Goal: Transaction & Acquisition: Purchase product/service

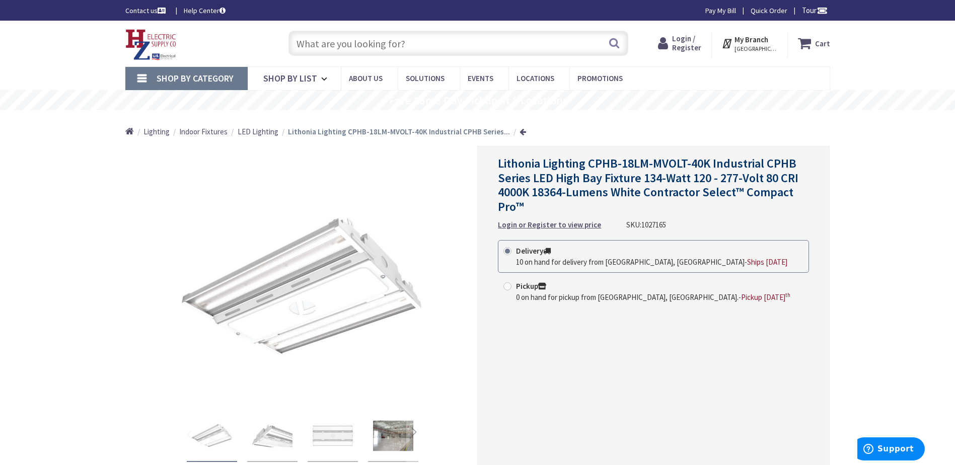
click at [333, 44] on input "text" at bounding box center [458, 43] width 340 height 25
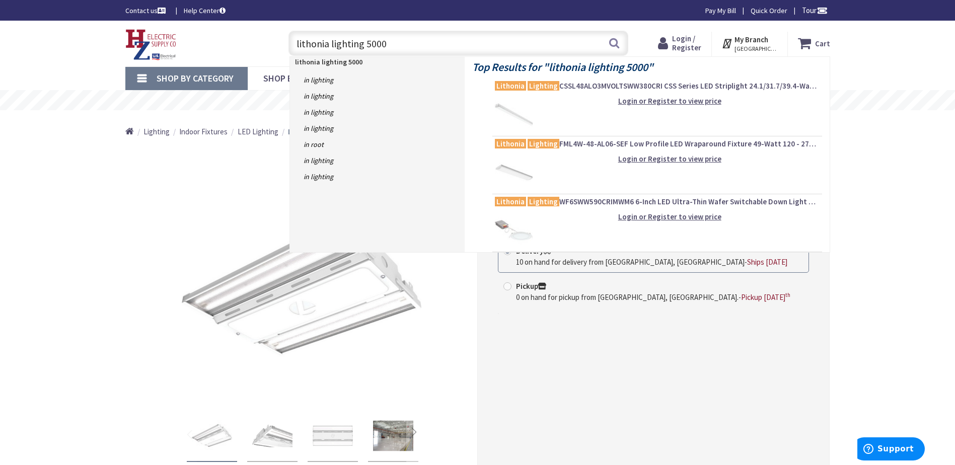
type input "lithonia lighting 5000k"
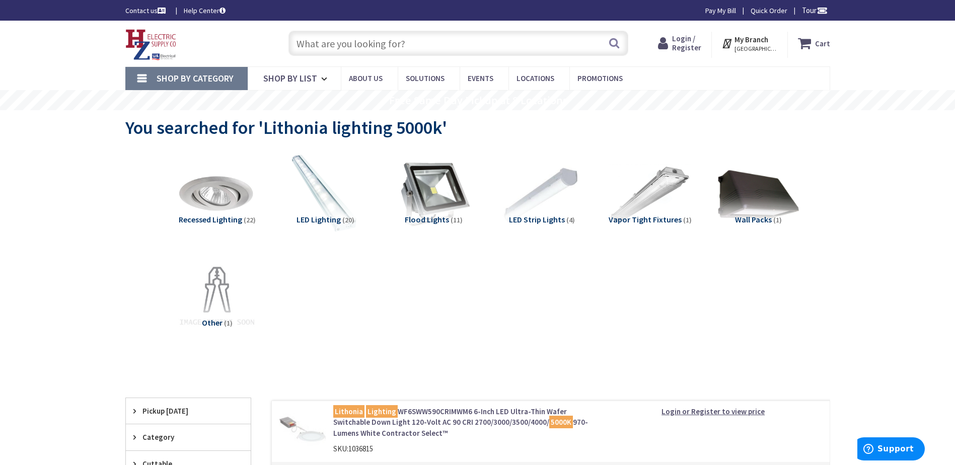
click at [329, 217] on span "LED Lighting" at bounding box center [318, 219] width 44 height 10
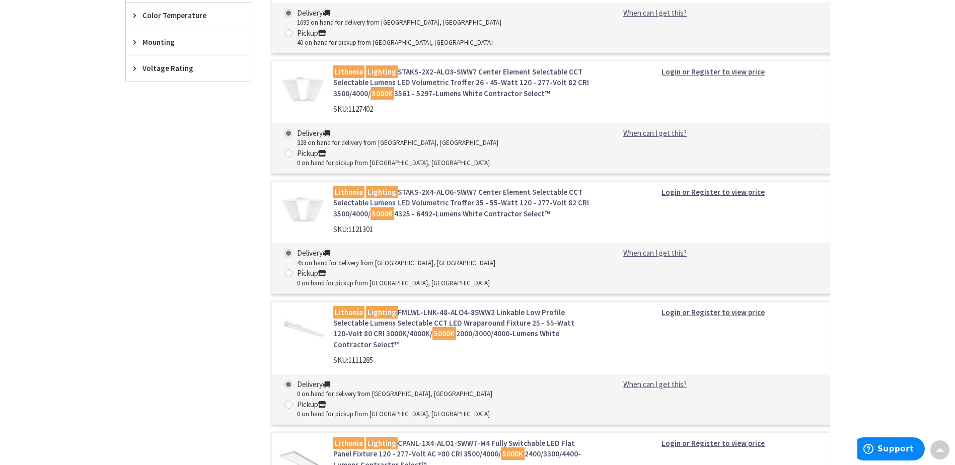
scroll to position [592, 0]
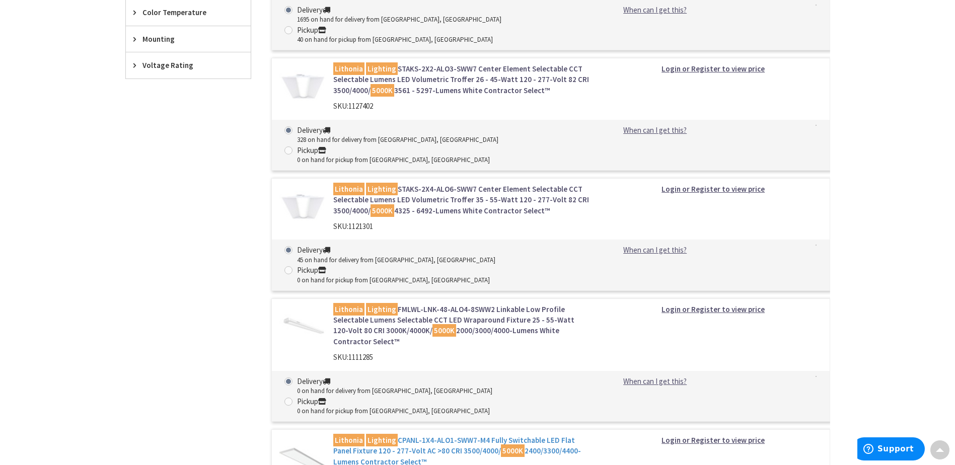
drag, startPoint x: 331, startPoint y: 339, endPoint x: 461, endPoint y: 362, distance: 132.3
click at [461, 435] on div "Lithonia Lighting CPANL-1X4-ALO1-SWW7-M4 Fully Switchable LED Flat Panel Fixtur…" at bounding box center [461, 461] width 271 height 53
copy link "Lithonia Lighting CPANL-1X4-ALO1-SWW7-M4 Fully Switchable LED Flat Panel Fixtur…"
